Goal: Consume media (video, audio)

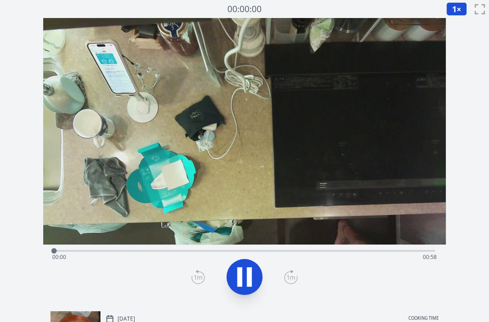
click at [250, 272] on icon at bounding box center [249, 276] width 5 height 19
click at [0, 0] on icon at bounding box center [0, 0] width 0 height 0
drag, startPoint x: 335, startPoint y: 251, endPoint x: 259, endPoint y: 249, distance: 76.5
click at [259, 249] on div at bounding box center [259, 250] width 13 height 13
click at [250, 276] on icon at bounding box center [249, 276] width 5 height 19
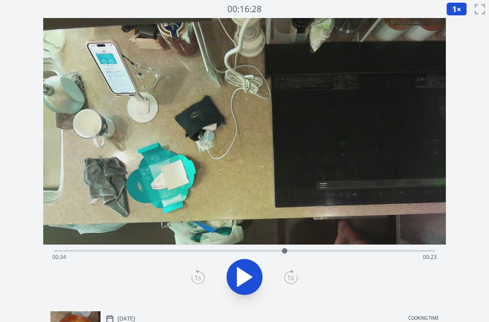
click at [250, 276] on icon at bounding box center [244, 276] width 15 height 19
click at [250, 276] on icon at bounding box center [249, 276] width 5 height 19
click at [250, 276] on icon at bounding box center [244, 276] width 15 height 19
click at [389, 255] on div at bounding box center [388, 250] width 13 height 13
drag, startPoint x: 389, startPoint y: 255, endPoint x: 373, endPoint y: 253, distance: 15.4
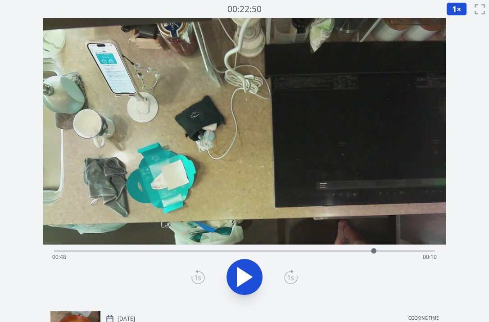
click at [373, 253] on div at bounding box center [373, 250] width 13 height 13
drag, startPoint x: 405, startPoint y: 249, endPoint x: 285, endPoint y: 244, distance: 120.7
click at [285, 244] on div at bounding box center [284, 250] width 13 height 13
click at [245, 269] on icon at bounding box center [244, 276] width 25 height 25
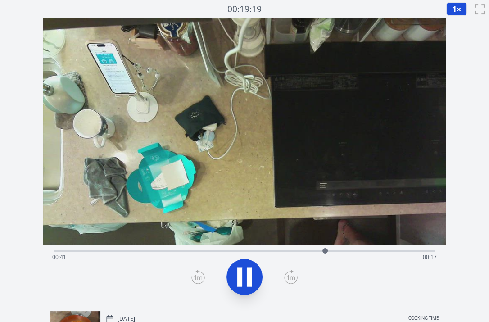
click at [245, 269] on icon at bounding box center [244, 276] width 25 height 25
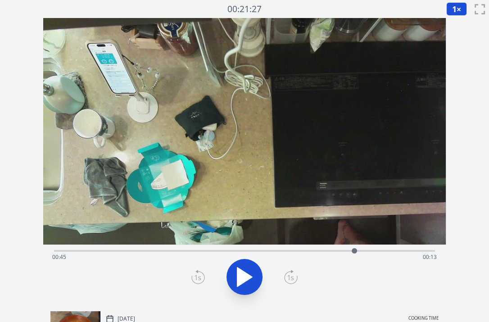
click at [245, 269] on icon at bounding box center [244, 276] width 25 height 25
click at [40, 115] on div "Discard Recording? You will not be able to recover this once discarded. Cancel …" at bounding box center [244, 241] width 489 height 483
drag, startPoint x: 434, startPoint y: 249, endPoint x: 361, endPoint y: 248, distance: 72.9
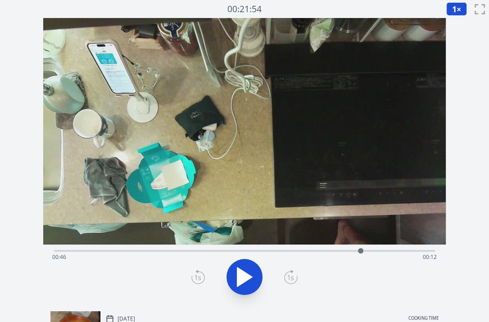
click at [361, 248] on div at bounding box center [360, 250] width 5 height 5
drag, startPoint x: 361, startPoint y: 248, endPoint x: 349, endPoint y: 248, distance: 12.6
click at [349, 248] on div at bounding box center [348, 250] width 5 height 5
drag, startPoint x: 349, startPoint y: 248, endPoint x: 344, endPoint y: 249, distance: 4.6
click at [344, 249] on div at bounding box center [343, 250] width 5 height 5
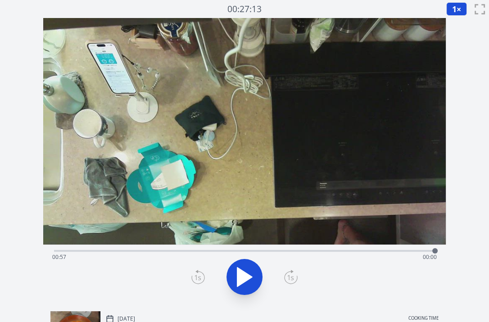
click at [25, 191] on div "Discard Recording? You will not be able to recover this once discarded. Cancel …" at bounding box center [244, 241] width 489 height 483
click at [61, 94] on video at bounding box center [244, 131] width 402 height 226
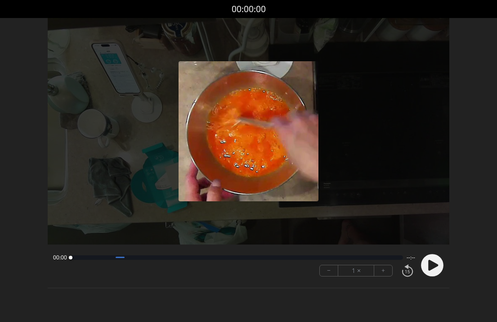
click at [430, 264] on icon at bounding box center [434, 265] width 10 height 11
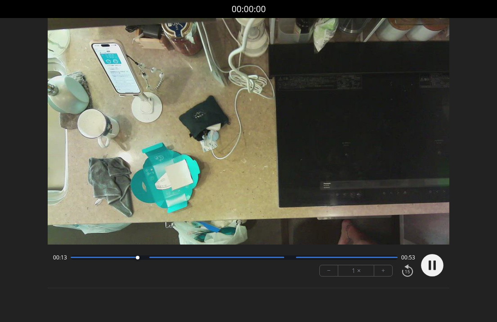
click at [33, 153] on div "Discard Recording? You will not be able to recover this once discarded. Cancel …" at bounding box center [248, 154] width 497 height 309
click at [34, 108] on div "Discard Recording? You will not be able to recover this once discarded. Cancel …" at bounding box center [248, 154] width 497 height 309
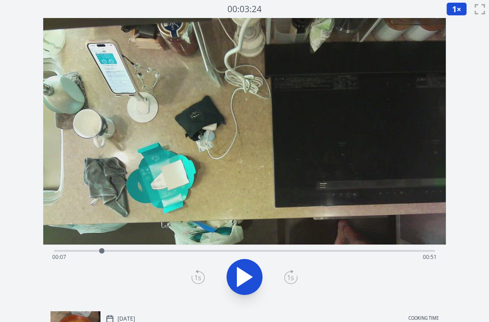
drag, startPoint x: 77, startPoint y: 251, endPoint x: 103, endPoint y: 252, distance: 26.6
click at [103, 252] on div at bounding box center [101, 250] width 5 height 5
drag, startPoint x: 103, startPoint y: 252, endPoint x: 180, endPoint y: 252, distance: 76.5
click at [180, 252] on div at bounding box center [179, 250] width 5 height 5
drag, startPoint x: 180, startPoint y: 252, endPoint x: 277, endPoint y: 262, distance: 97.2
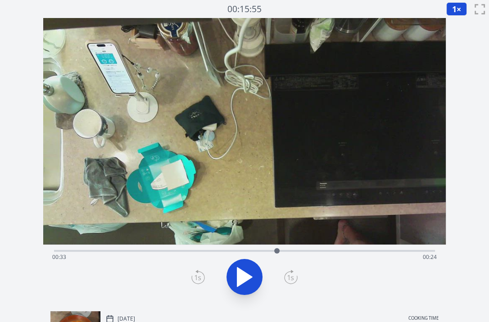
click at [277, 251] on div "Time elapsed: 00:33 Time remaining: 00:24" at bounding box center [244, 251] width 381 height 2
click at [455, 9] on span "1" at bounding box center [454, 9] width 4 height 11
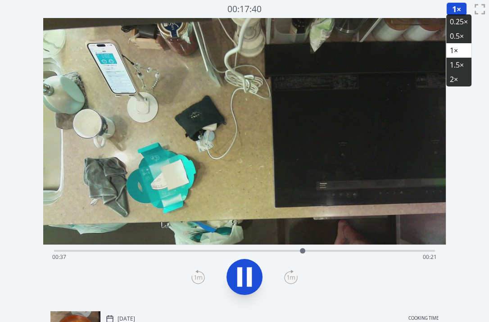
click at [453, 24] on li "0.25×" at bounding box center [458, 21] width 25 height 14
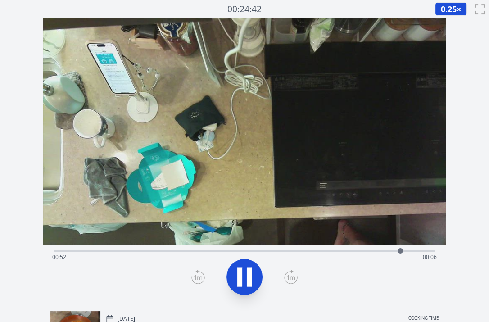
click at [39, 134] on div "Discard Recording? You will not be able to recover this once discarded. Cancel …" at bounding box center [244, 241] width 489 height 483
click at [11, 165] on div "Discard Recording? You will not be able to recover this once discarded. Cancel …" at bounding box center [244, 241] width 489 height 483
drag, startPoint x: 431, startPoint y: 251, endPoint x: 310, endPoint y: 256, distance: 120.7
click at [310, 256] on div at bounding box center [309, 250] width 13 height 13
click at [27, 160] on div "Discard Recording? You will not be able to recover this once discarded. Cancel …" at bounding box center [244, 241] width 489 height 483
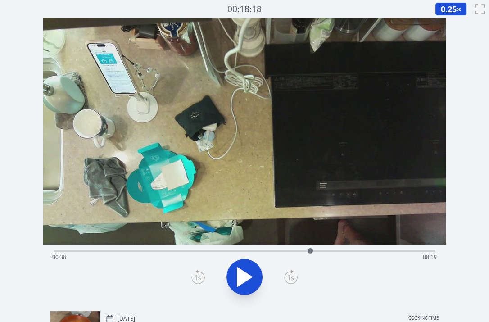
click at [26, 127] on div "Discard Recording? You will not be able to recover this once discarded. Cancel …" at bounding box center [244, 241] width 489 height 483
drag, startPoint x: 310, startPoint y: 253, endPoint x: 335, endPoint y: 249, distance: 25.1
click at [335, 249] on div at bounding box center [334, 250] width 5 height 5
click at [32, 185] on div "Discard Recording? You will not be able to recover this once discarded. Cancel …" at bounding box center [244, 241] width 489 height 483
click at [36, 148] on div "Discard Recording? You will not be able to recover this once discarded. Cancel …" at bounding box center [244, 241] width 489 height 483
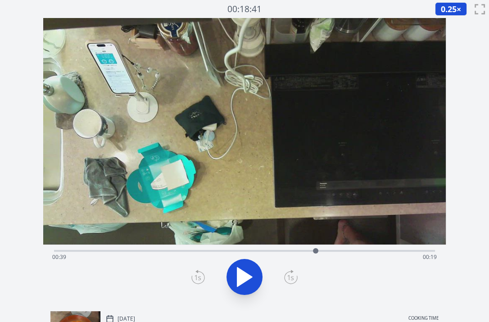
drag, startPoint x: 336, startPoint y: 248, endPoint x: 315, endPoint y: 251, distance: 20.5
click at [315, 251] on div at bounding box center [315, 250] width 5 height 5
click at [31, 192] on div "Discard Recording? You will not be able to recover this once discarded. Cancel …" at bounding box center [244, 241] width 489 height 483
drag, startPoint x: 315, startPoint y: 249, endPoint x: 390, endPoint y: 251, distance: 74.7
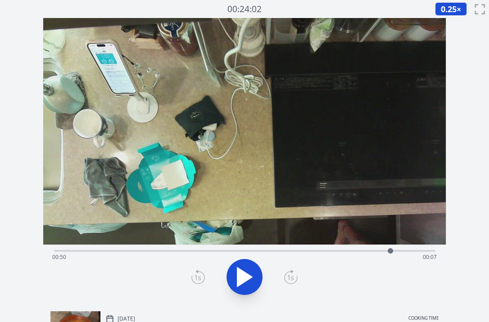
click at [390, 251] on div at bounding box center [389, 250] width 5 height 5
drag, startPoint x: 390, startPoint y: 251, endPoint x: 369, endPoint y: 252, distance: 20.7
click at [369, 252] on div at bounding box center [369, 250] width 5 height 5
drag, startPoint x: 369, startPoint y: 252, endPoint x: 388, endPoint y: 251, distance: 18.9
click at [388, 251] on div at bounding box center [388, 250] width 5 height 5
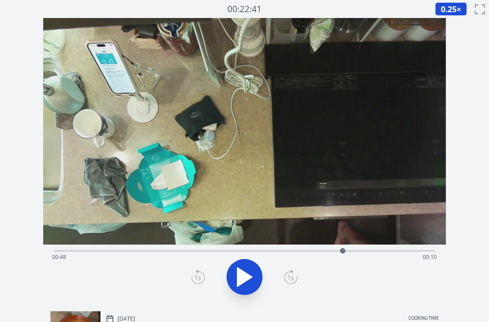
drag, startPoint x: 388, startPoint y: 251, endPoint x: 342, endPoint y: 252, distance: 46.3
click at [342, 252] on div at bounding box center [342, 250] width 5 height 5
click at [36, 262] on div "Discard Recording? You will not be able to recover this once discarded. Cancel …" at bounding box center [244, 241] width 489 height 483
click at [34, 134] on div "Discard Recording? You will not be able to recover this once discarded. Cancel …" at bounding box center [244, 241] width 489 height 483
click at [27, 156] on div "Discard Recording? You will not be able to recover this once discarded. Cancel …" at bounding box center [244, 241] width 489 height 483
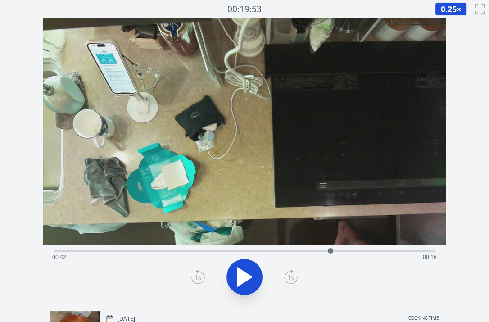
drag, startPoint x: 344, startPoint y: 252, endPoint x: 328, endPoint y: 254, distance: 15.8
click at [328, 254] on div at bounding box center [329, 250] width 13 height 13
drag, startPoint x: 328, startPoint y: 254, endPoint x: 322, endPoint y: 254, distance: 6.8
click at [322, 254] on div at bounding box center [321, 250] width 13 height 13
click at [317, 254] on div at bounding box center [316, 250] width 13 height 13
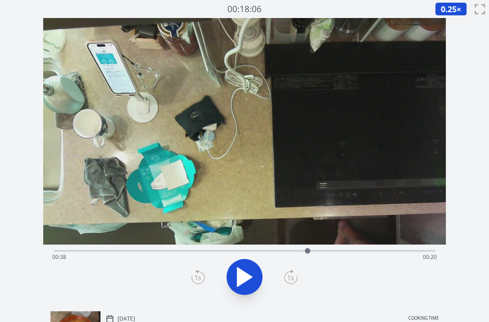
drag, startPoint x: 317, startPoint y: 254, endPoint x: 307, endPoint y: 255, distance: 9.5
click at [307, 255] on div at bounding box center [307, 250] width 13 height 13
click at [310, 255] on div at bounding box center [309, 250] width 13 height 13
click at [310, 255] on div at bounding box center [310, 250] width 13 height 13
click at [316, 253] on div at bounding box center [316, 250] width 13 height 13
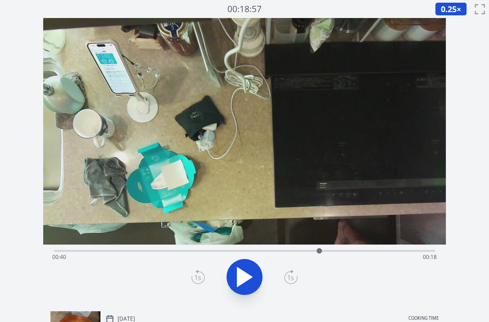
click at [319, 253] on div at bounding box center [318, 250] width 13 height 13
click at [317, 251] on div at bounding box center [316, 250] width 5 height 5
drag, startPoint x: 317, startPoint y: 251, endPoint x: 336, endPoint y: 253, distance: 19.0
click at [336, 253] on div at bounding box center [335, 250] width 13 height 13
click at [27, 125] on div "Discard Recording? You will not be able to recover this once discarded. Cancel …" at bounding box center [244, 241] width 489 height 483
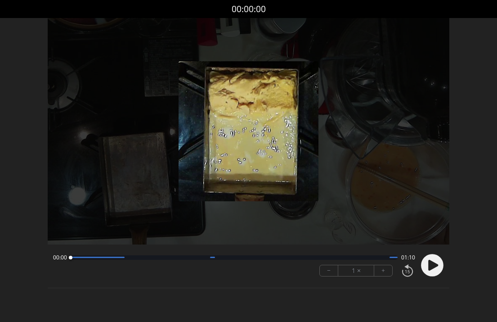
click at [425, 262] on circle at bounding box center [433, 265] width 22 height 22
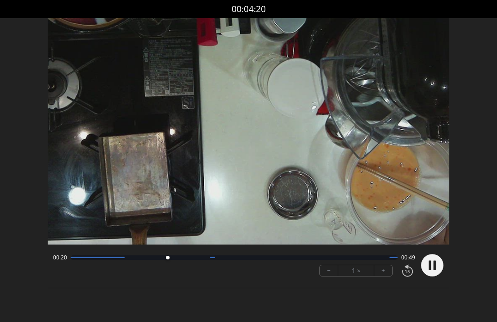
click at [35, 247] on div "Discard Recording? You will not be able to recover this once discarded. Cancel …" at bounding box center [248, 154] width 497 height 309
click at [18, 157] on div "Discard Recording? You will not be able to recover this once discarded. Cancel …" at bounding box center [248, 154] width 497 height 309
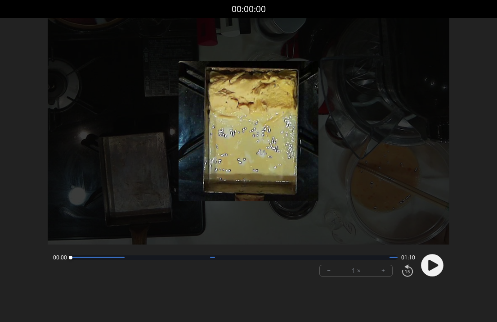
click at [11, 220] on div "Discard Recording? You will not be able to recover this once discarded. Cancel …" at bounding box center [248, 154] width 497 height 309
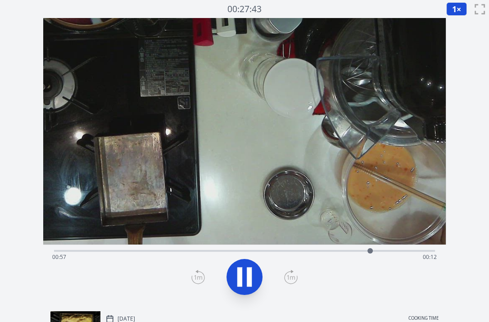
click at [256, 275] on icon at bounding box center [244, 276] width 25 height 25
drag, startPoint x: 371, startPoint y: 248, endPoint x: 355, endPoint y: 258, distance: 18.6
click at [355, 251] on div "Time elapsed: 00:55 Time remaining: 00:15" at bounding box center [244, 251] width 381 height 2
drag, startPoint x: 354, startPoint y: 252, endPoint x: 322, endPoint y: 254, distance: 32.0
click at [322, 254] on div at bounding box center [321, 250] width 13 height 13
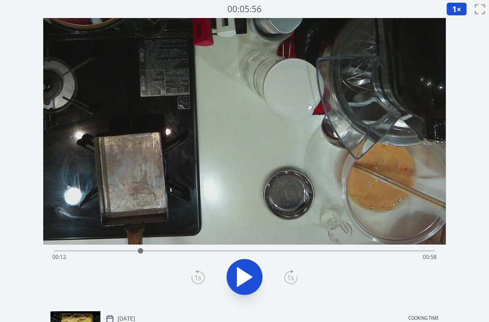
drag, startPoint x: 322, startPoint y: 254, endPoint x: 144, endPoint y: 244, distance: 178.4
click at [144, 244] on div at bounding box center [140, 250] width 13 height 13
click at [244, 266] on icon at bounding box center [244, 276] width 25 height 25
click at [253, 269] on icon at bounding box center [244, 276] width 25 height 25
click at [171, 251] on div "Time elapsed: 00:20 Time remaining: 00:50" at bounding box center [244, 257] width 384 height 14
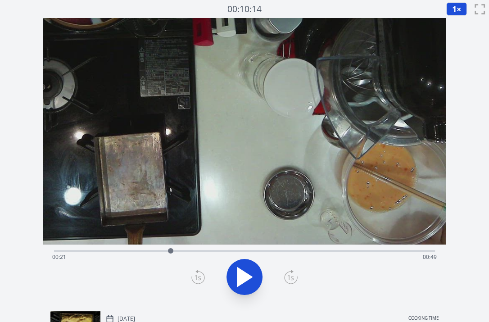
click at [166, 250] on div at bounding box center [170, 250] width 13 height 13
click at [171, 250] on div at bounding box center [165, 250] width 13 height 13
drag, startPoint x: 171, startPoint y: 250, endPoint x: 216, endPoint y: 252, distance: 45.0
click at [216, 252] on div at bounding box center [216, 250] width 5 height 5
drag, startPoint x: 216, startPoint y: 252, endPoint x: 337, endPoint y: 255, distance: 120.6
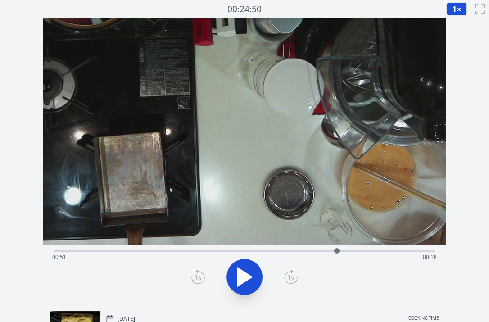
click at [337, 255] on div at bounding box center [336, 250] width 13 height 13
drag, startPoint x: 343, startPoint y: 248, endPoint x: 286, endPoint y: 254, distance: 56.9
click at [286, 254] on div "Time elapsed: 00:55 Time remaining: 00:15" at bounding box center [244, 249] width 381 height 11
drag, startPoint x: 286, startPoint y: 254, endPoint x: 171, endPoint y: 248, distance: 114.9
click at [171, 248] on div at bounding box center [171, 250] width 13 height 13
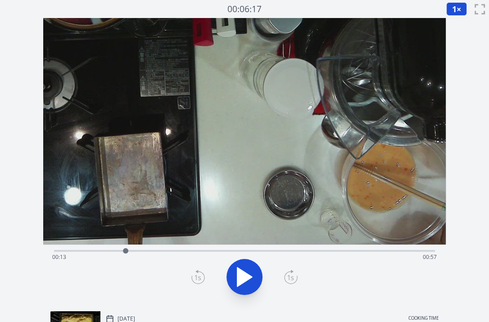
drag, startPoint x: 171, startPoint y: 248, endPoint x: 127, endPoint y: 246, distance: 44.6
click at [127, 246] on div at bounding box center [125, 250] width 13 height 13
click at [57, 171] on video at bounding box center [244, 131] width 402 height 226
drag, startPoint x: 424, startPoint y: 248, endPoint x: 358, endPoint y: 243, distance: 66.3
click at [355, 244] on div at bounding box center [348, 250] width 13 height 13
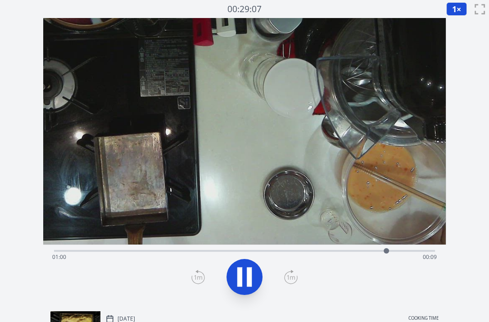
click at [377, 251] on div "Time elapsed: 01:00 Time remaining: 00:09" at bounding box center [244, 257] width 384 height 14
click at [250, 273] on icon at bounding box center [249, 276] width 5 height 19
drag, startPoint x: 379, startPoint y: 251, endPoint x: 279, endPoint y: 245, distance: 100.0
click at [279, 245] on div at bounding box center [279, 250] width 13 height 13
drag, startPoint x: 282, startPoint y: 249, endPoint x: 306, endPoint y: 250, distance: 24.3
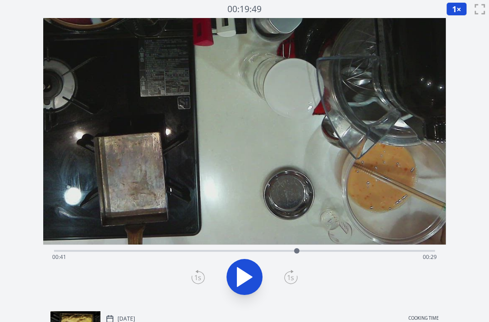
click at [303, 250] on div at bounding box center [296, 250] width 13 height 13
drag, startPoint x: 306, startPoint y: 250, endPoint x: 319, endPoint y: 251, distance: 13.6
click at [313, 251] on div at bounding box center [309, 250] width 5 height 5
click at [340, 249] on div "Time elapsed: 00:48 Time remaining: 00:22" at bounding box center [244, 249] width 381 height 11
click at [341, 250] on div at bounding box center [341, 250] width 13 height 13
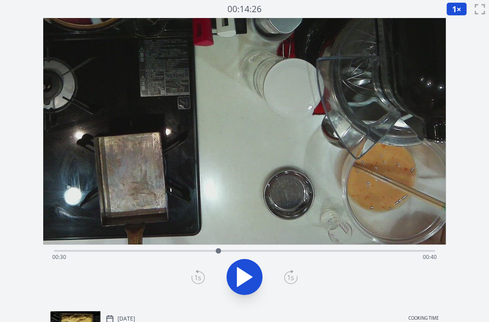
drag, startPoint x: 342, startPoint y: 251, endPoint x: 218, endPoint y: 254, distance: 123.8
click at [218, 254] on div at bounding box center [217, 250] width 13 height 13
drag, startPoint x: 229, startPoint y: 251, endPoint x: 163, endPoint y: 248, distance: 65.3
click at [163, 248] on div "Time elapsed: 00:30 Time remaining: 00:40" at bounding box center [244, 249] width 381 height 11
drag, startPoint x: 163, startPoint y: 248, endPoint x: 114, endPoint y: 250, distance: 49.5
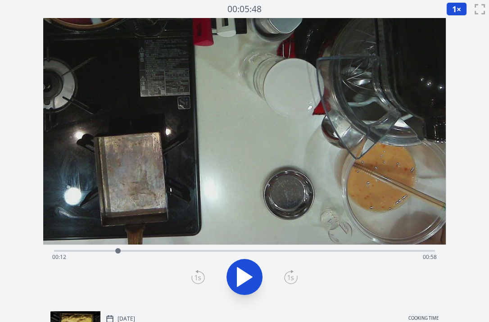
click at [115, 250] on div at bounding box center [117, 250] width 5 height 5
drag, startPoint x: 114, startPoint y: 250, endPoint x: 383, endPoint y: 255, distance: 269.5
click at [383, 255] on div at bounding box center [383, 250] width 13 height 13
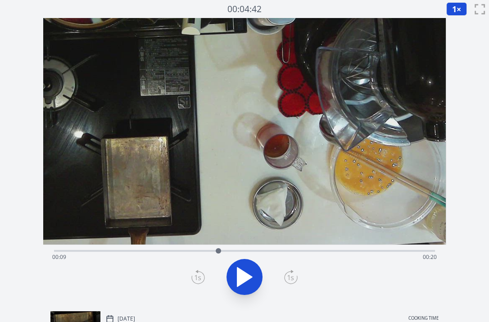
drag, startPoint x: 160, startPoint y: 251, endPoint x: 230, endPoint y: 254, distance: 70.3
click at [225, 254] on div at bounding box center [217, 250] width 13 height 13
click at [251, 280] on icon at bounding box center [249, 276] width 5 height 19
drag, startPoint x: 259, startPoint y: 250, endPoint x: 139, endPoint y: 248, distance: 119.2
click at [139, 248] on div at bounding box center [139, 250] width 5 height 5
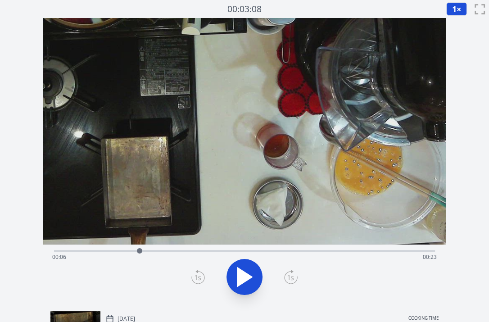
click at [31, 205] on div "Discard Recording? You will not be able to recover this once discarded. Cancel …" at bounding box center [244, 241] width 489 height 483
drag, startPoint x: 138, startPoint y: 249, endPoint x: 160, endPoint y: 242, distance: 23.3
click at [160, 242] on div "Time elapsed: 00:06 Time remaining: 00:23" at bounding box center [244, 161] width 402 height 286
